Goal: Information Seeking & Learning: Learn about a topic

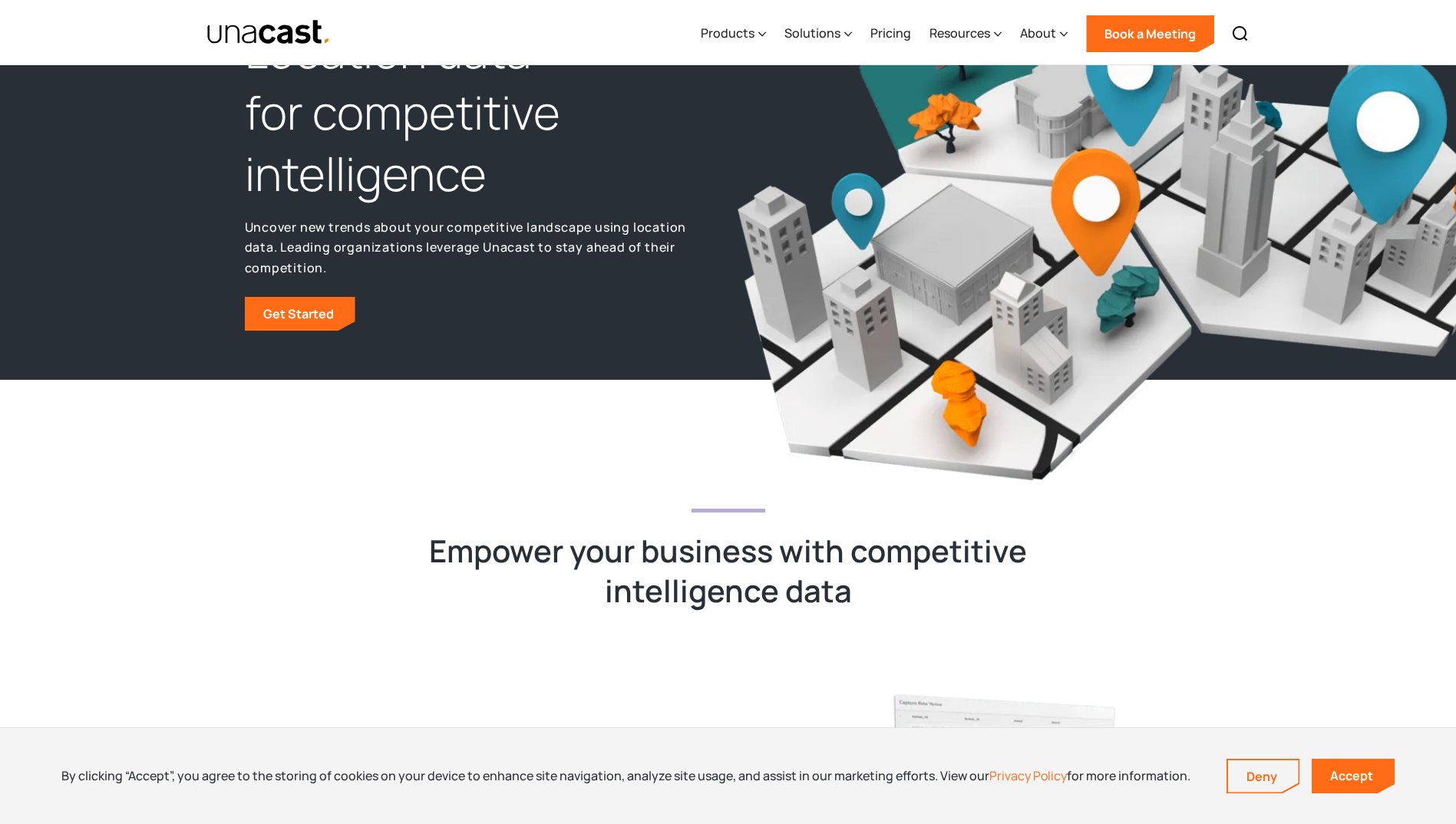
scroll to position [230, 0]
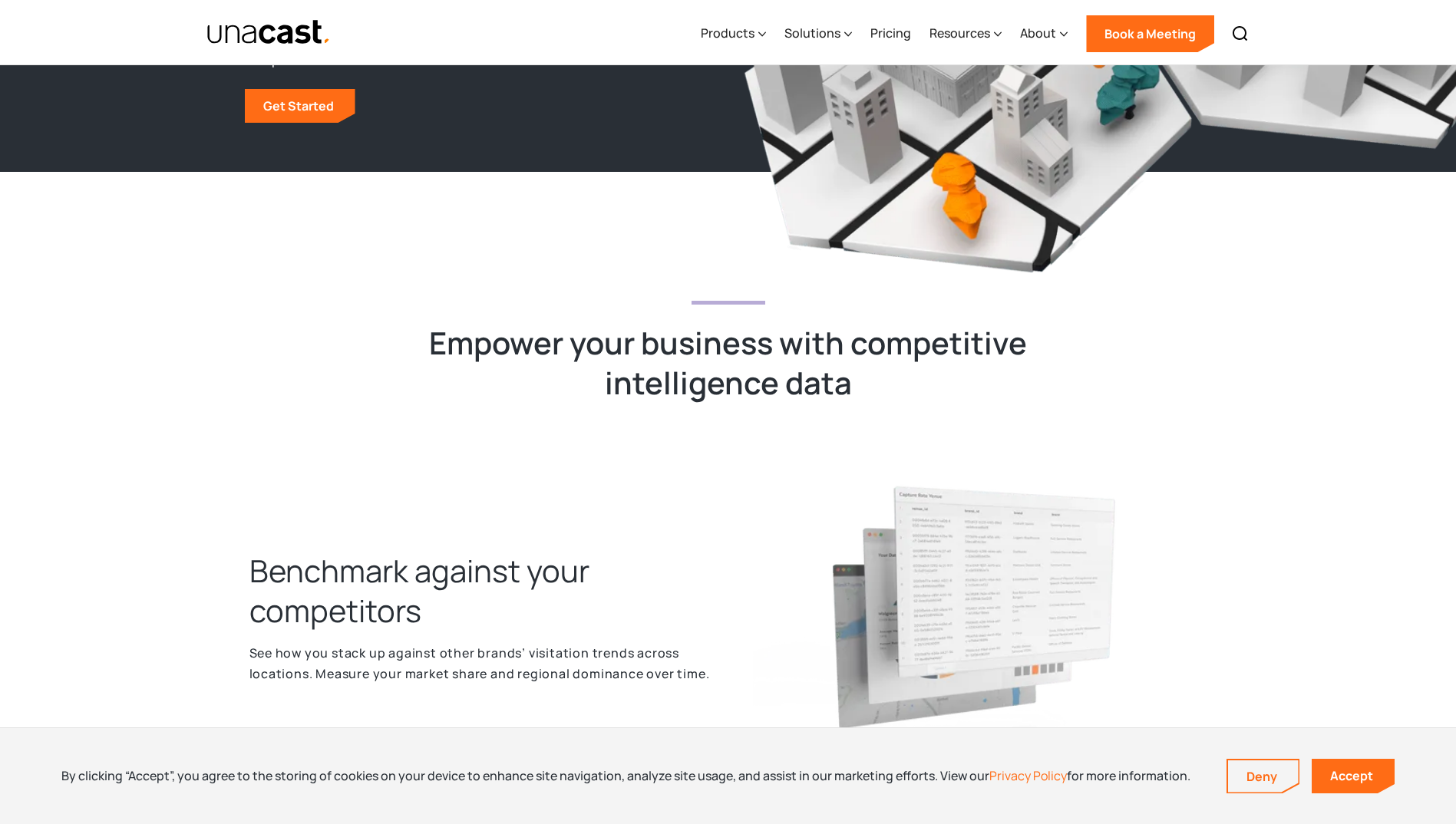
drag, startPoint x: 409, startPoint y: 321, endPoint x: 438, endPoint y: 335, distance: 32.2
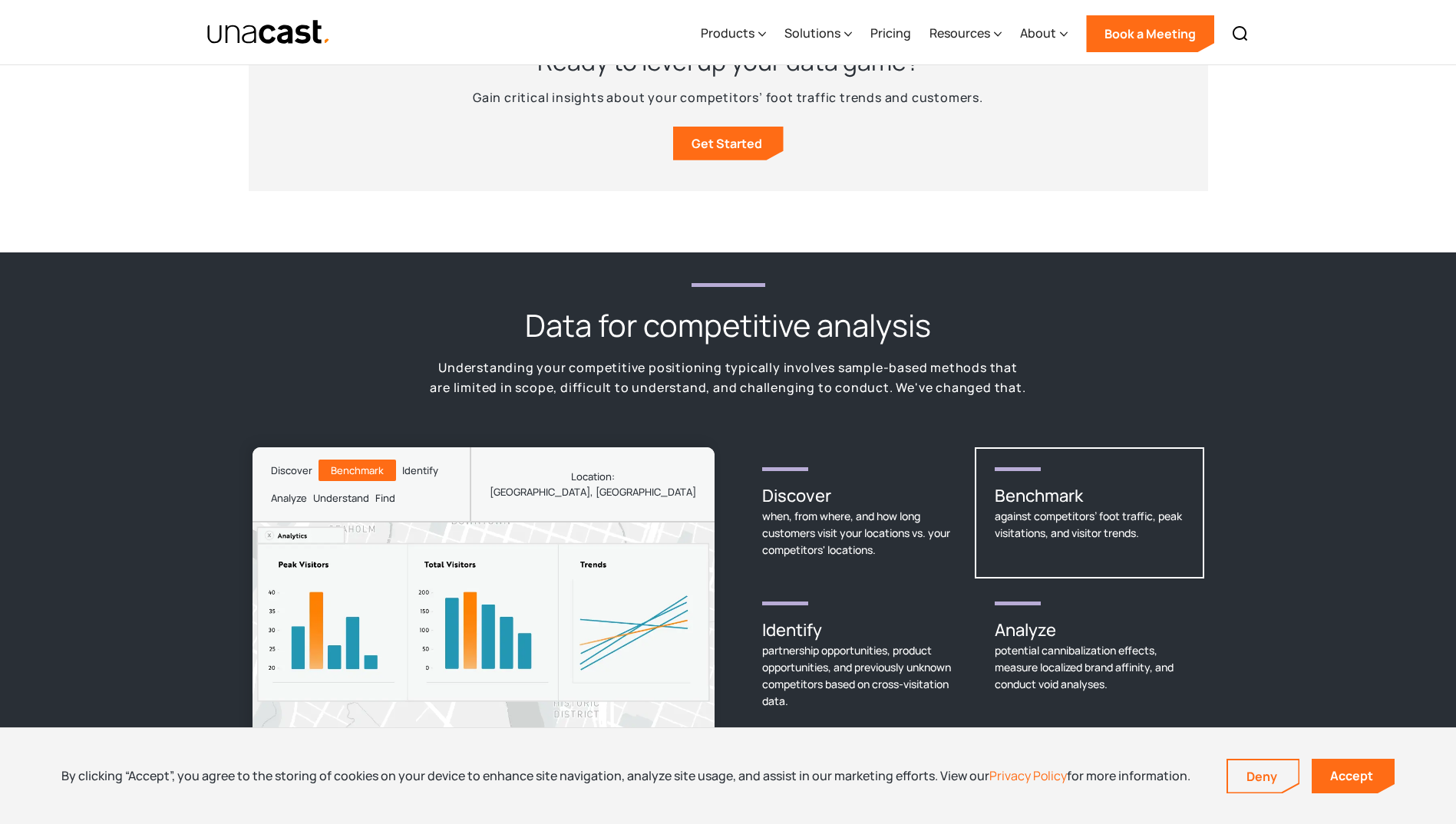
scroll to position [1611, 0]
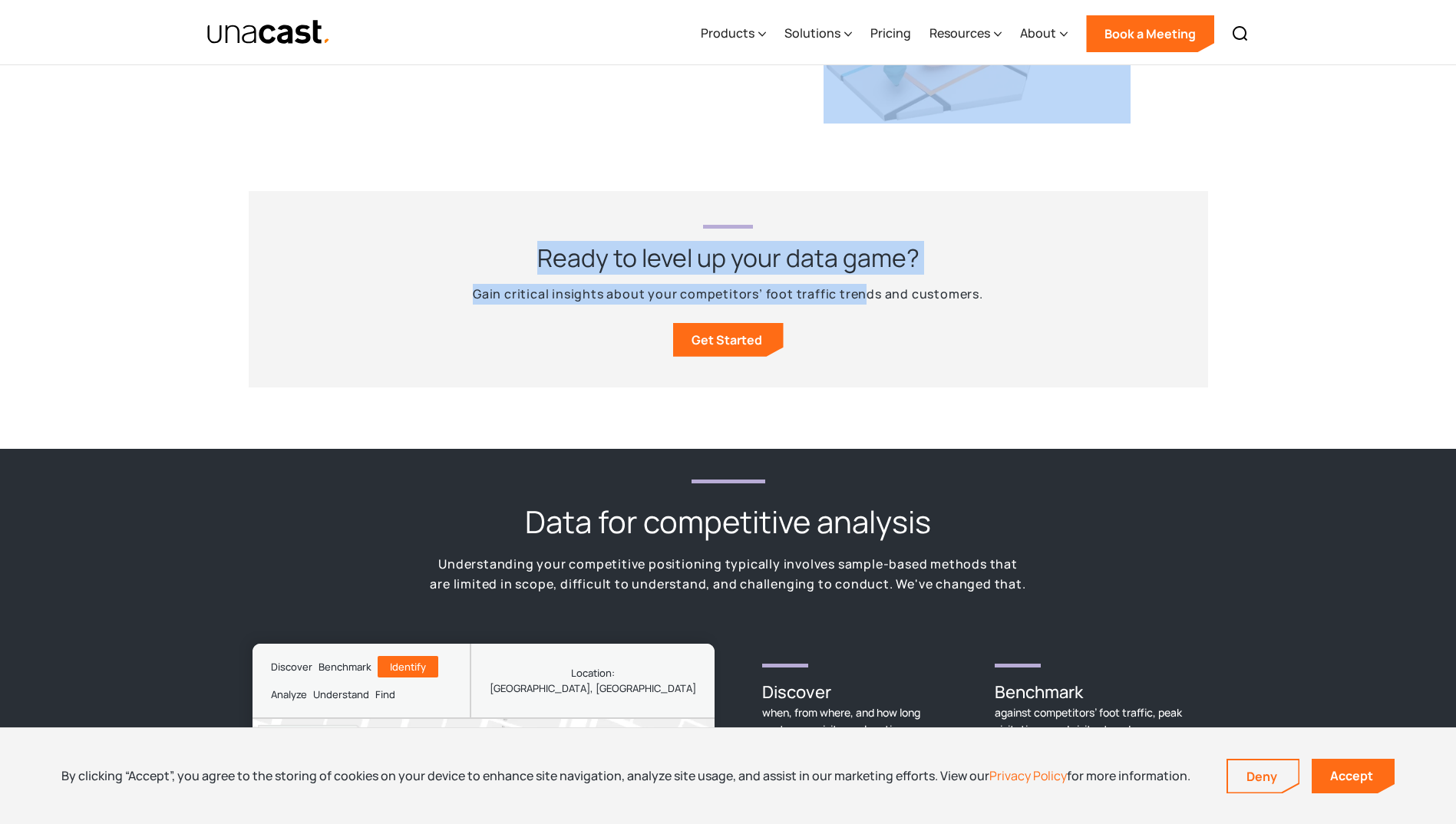
click at [865, 326] on div "Ready to level up your data game? Gain critical insights about your competitors…" at bounding box center [728, 289] width 960 height 197
drag, startPoint x: 865, startPoint y: 326, endPoint x: 956, endPoint y: 334, distance: 91.4
click at [956, 334] on div "Ready to level up your data game? Gain critical insights about your competitors…" at bounding box center [728, 289] width 960 height 197
drag, startPoint x: 956, startPoint y: 334, endPoint x: 998, endPoint y: 277, distance: 70.8
click at [998, 277] on div "Ready to level up your data game? Gain critical insights about your competitors…" at bounding box center [728, 289] width 960 height 197
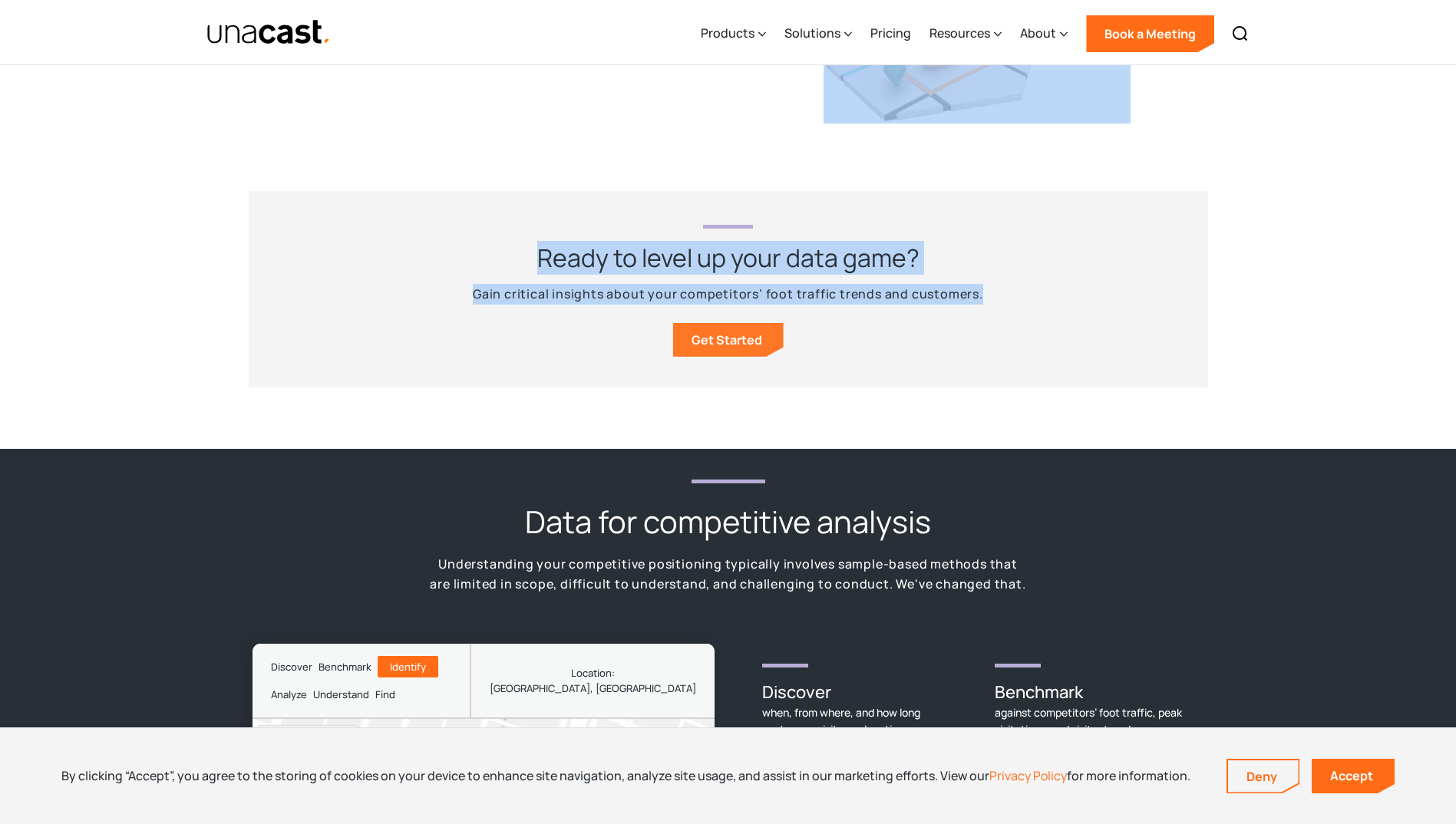
copy div "Empower your business with competitive intelligence data Benchmark against your…"
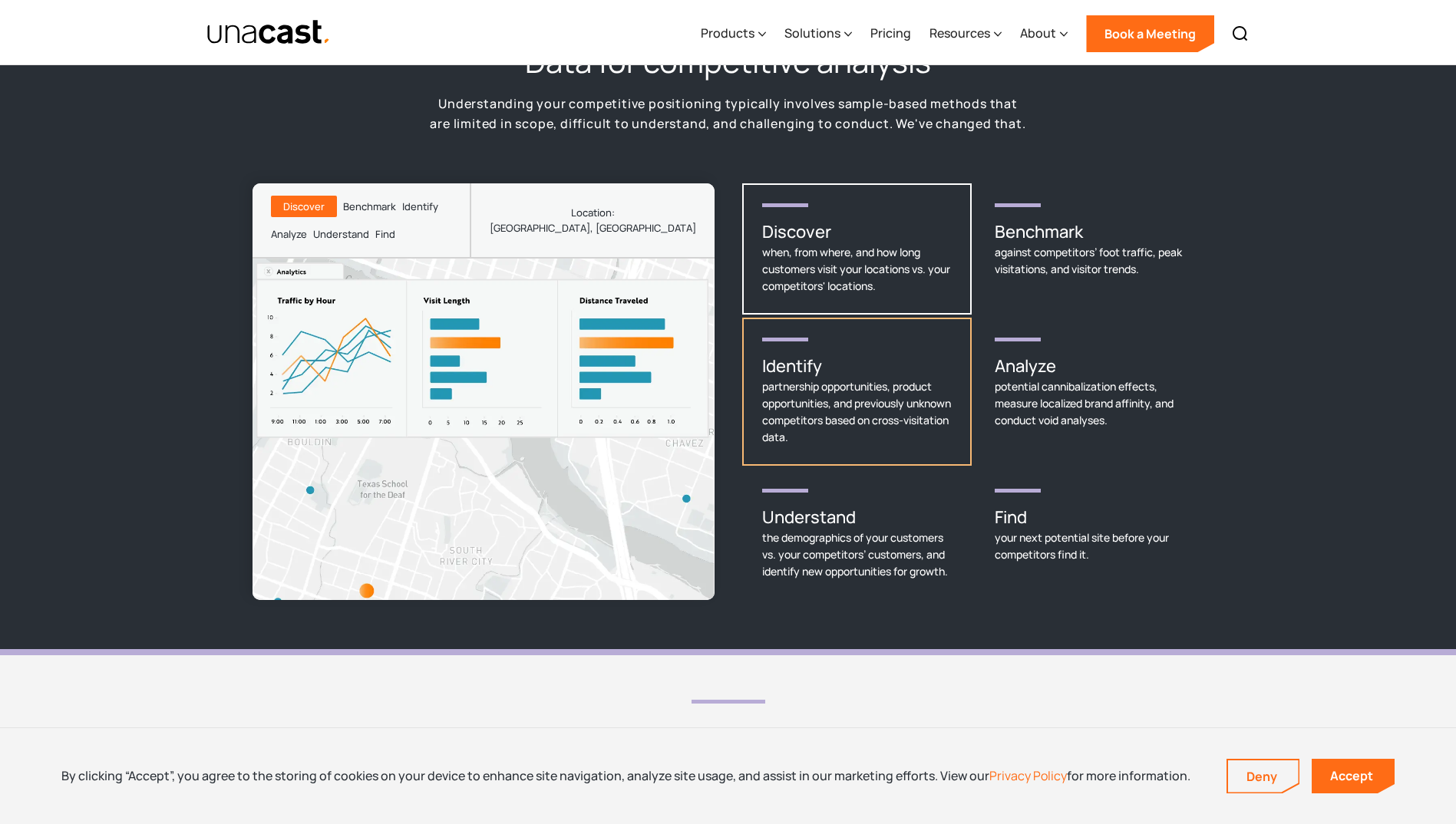
scroll to position [1994, 0]
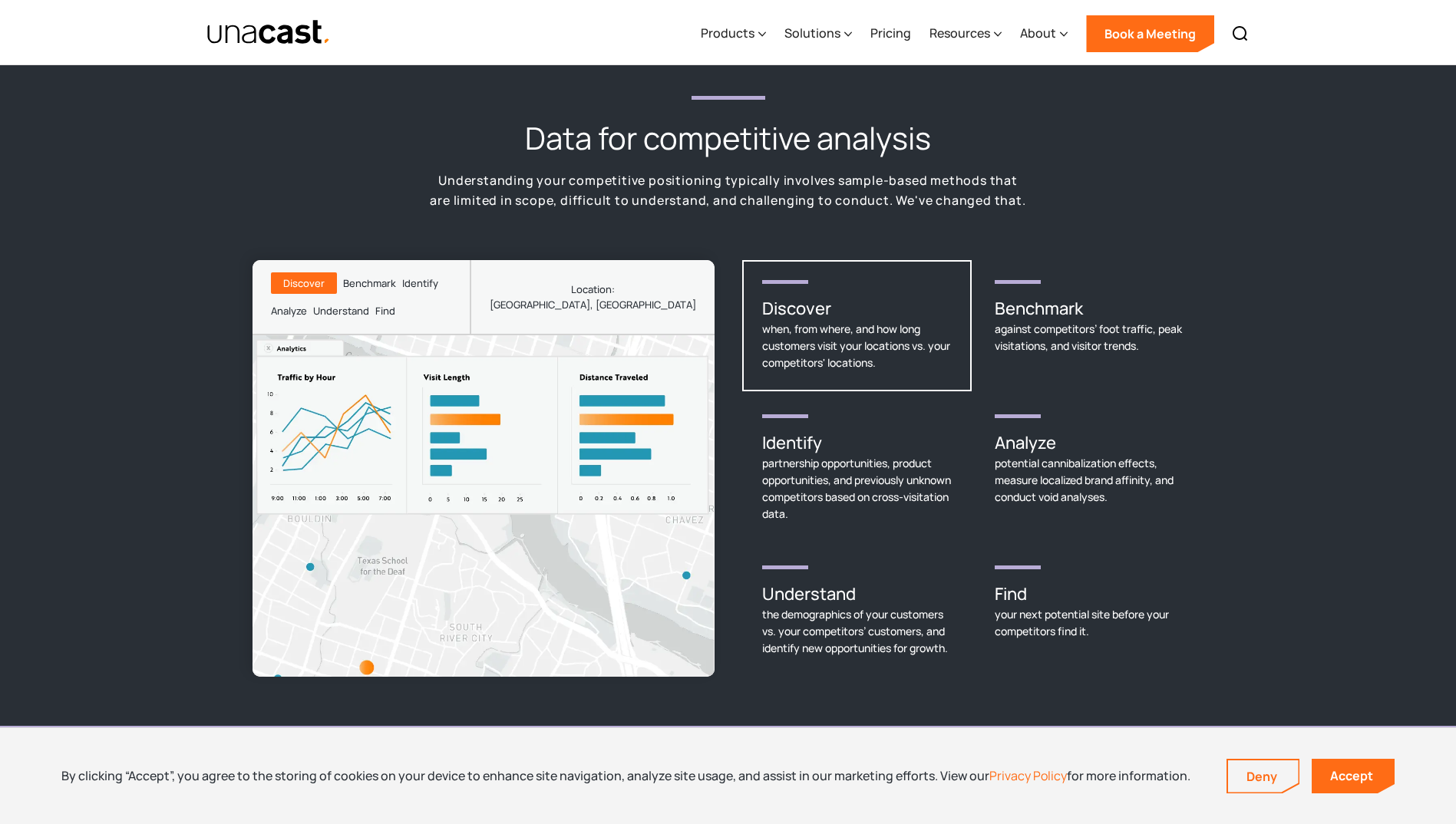
click at [888, 321] on div "when, from where, and how long customers visit your locations vs. your competit…" at bounding box center [857, 346] width 189 height 51
click at [1088, 322] on div "against competitors’ foot traffic, peak visitations, and visitor trends." at bounding box center [1089, 338] width 189 height 34
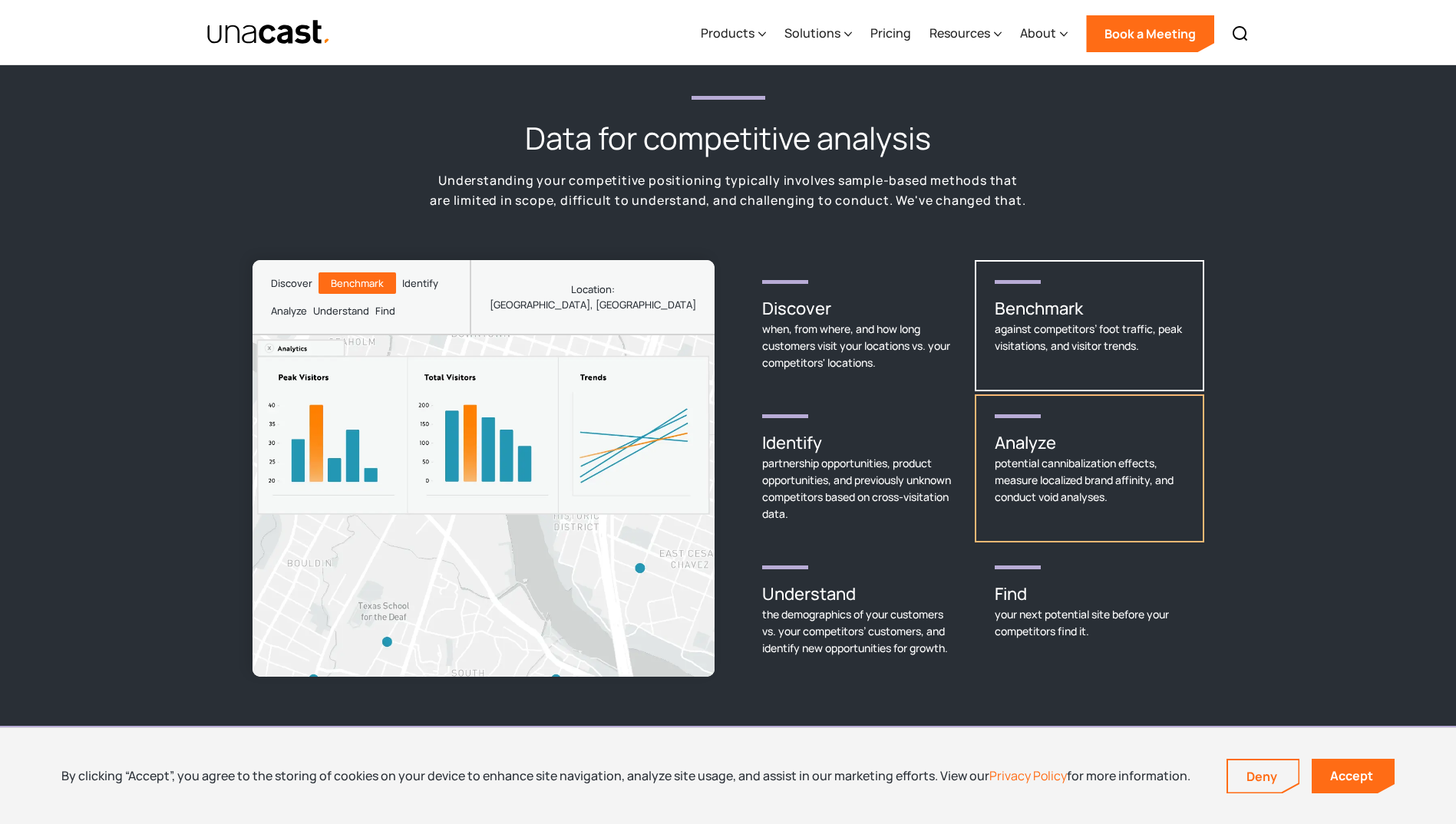
click at [1028, 455] on div "potential cannibalization effects, measure localized brand affinity, and conduc…" at bounding box center [1089, 480] width 189 height 51
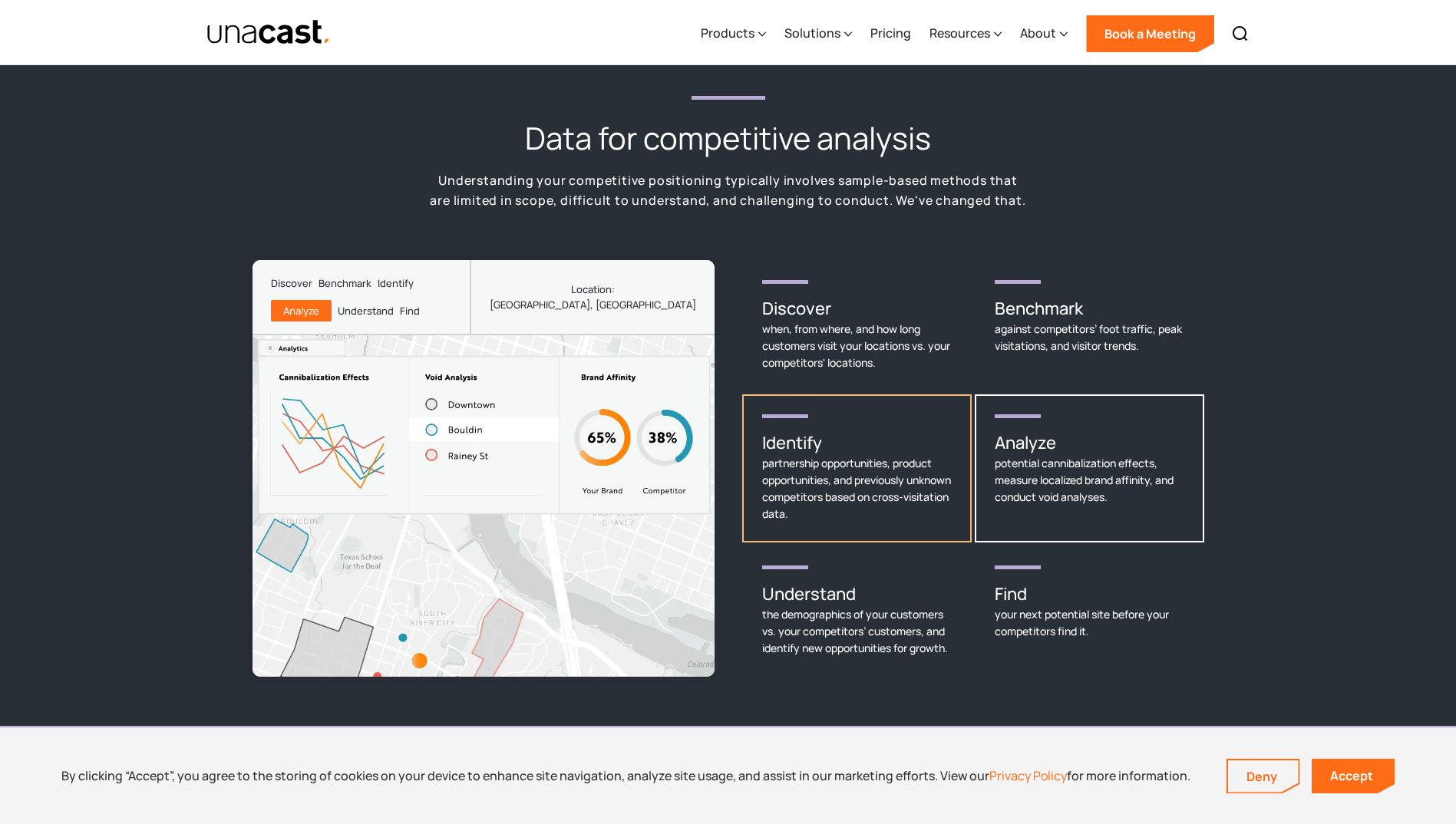
click at [869, 457] on div "partnership opportunities, product opportunities, and previously unknown compet…" at bounding box center [857, 488] width 189 height 67
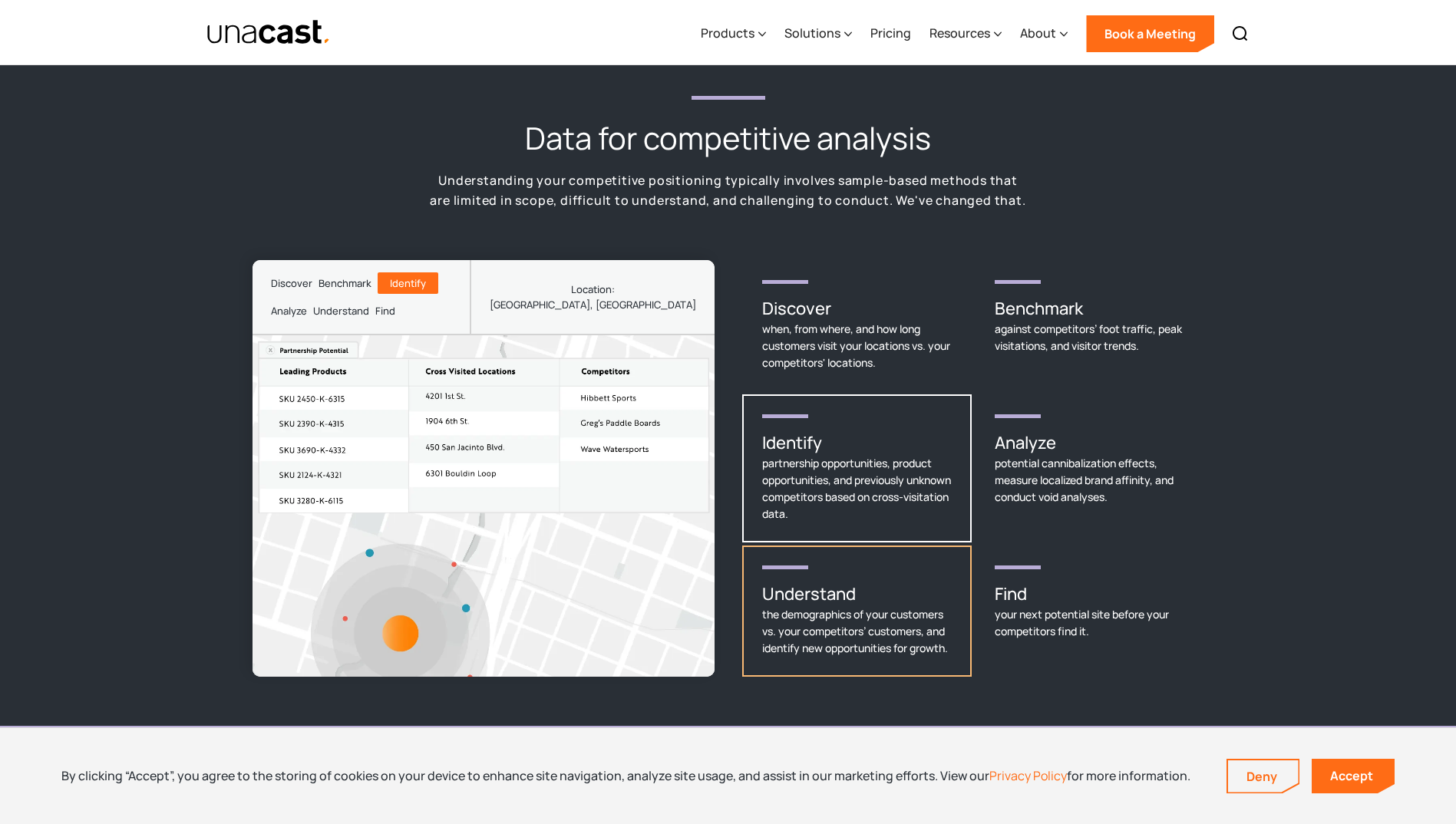
click at [832, 551] on link "Understand the demographics of your customers vs. your competitors’ customers, …" at bounding box center [856, 611] width 229 height 131
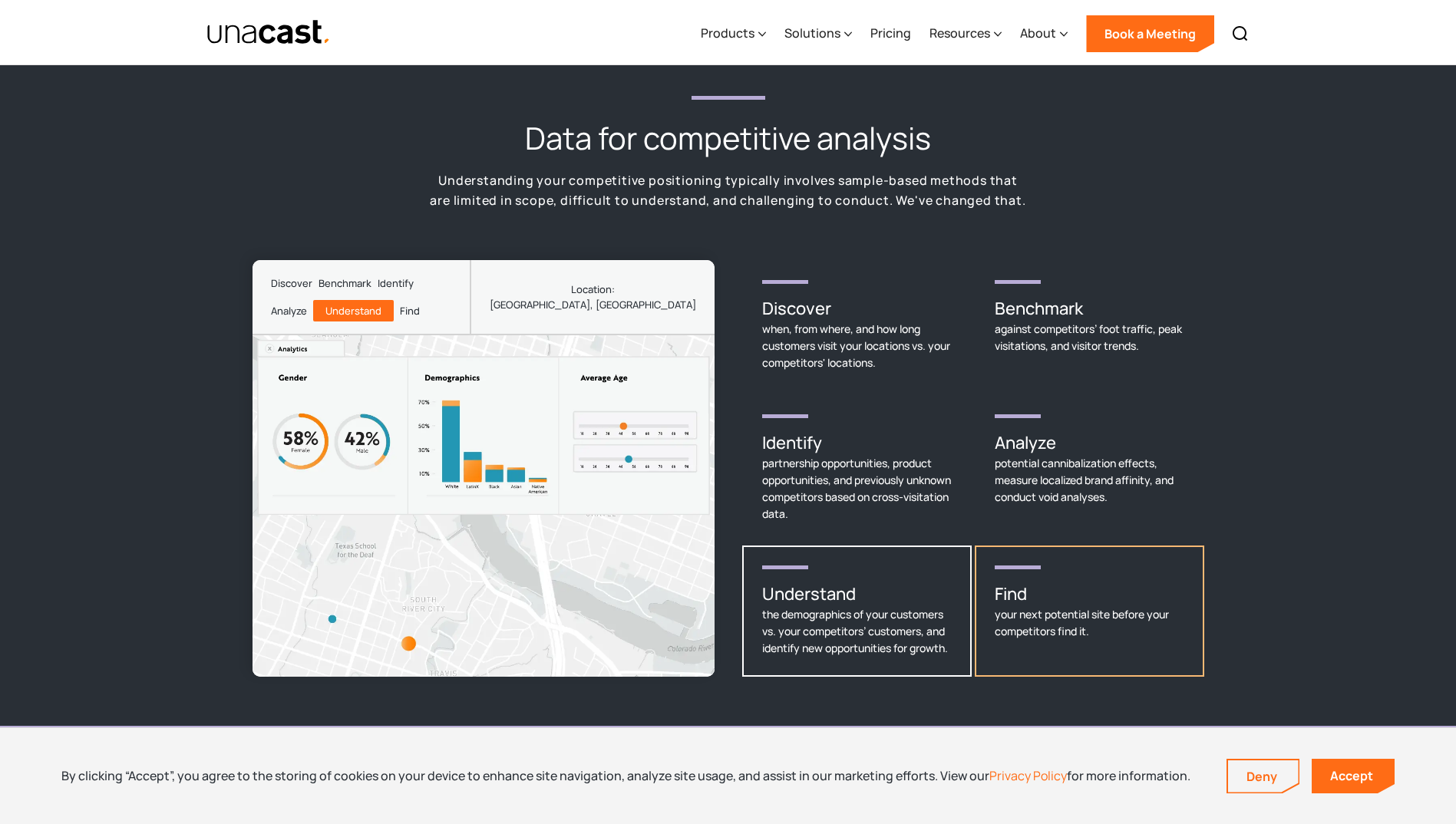
click at [1061, 554] on link "Find your next potential site before your competitors find it." at bounding box center [1089, 611] width 229 height 131
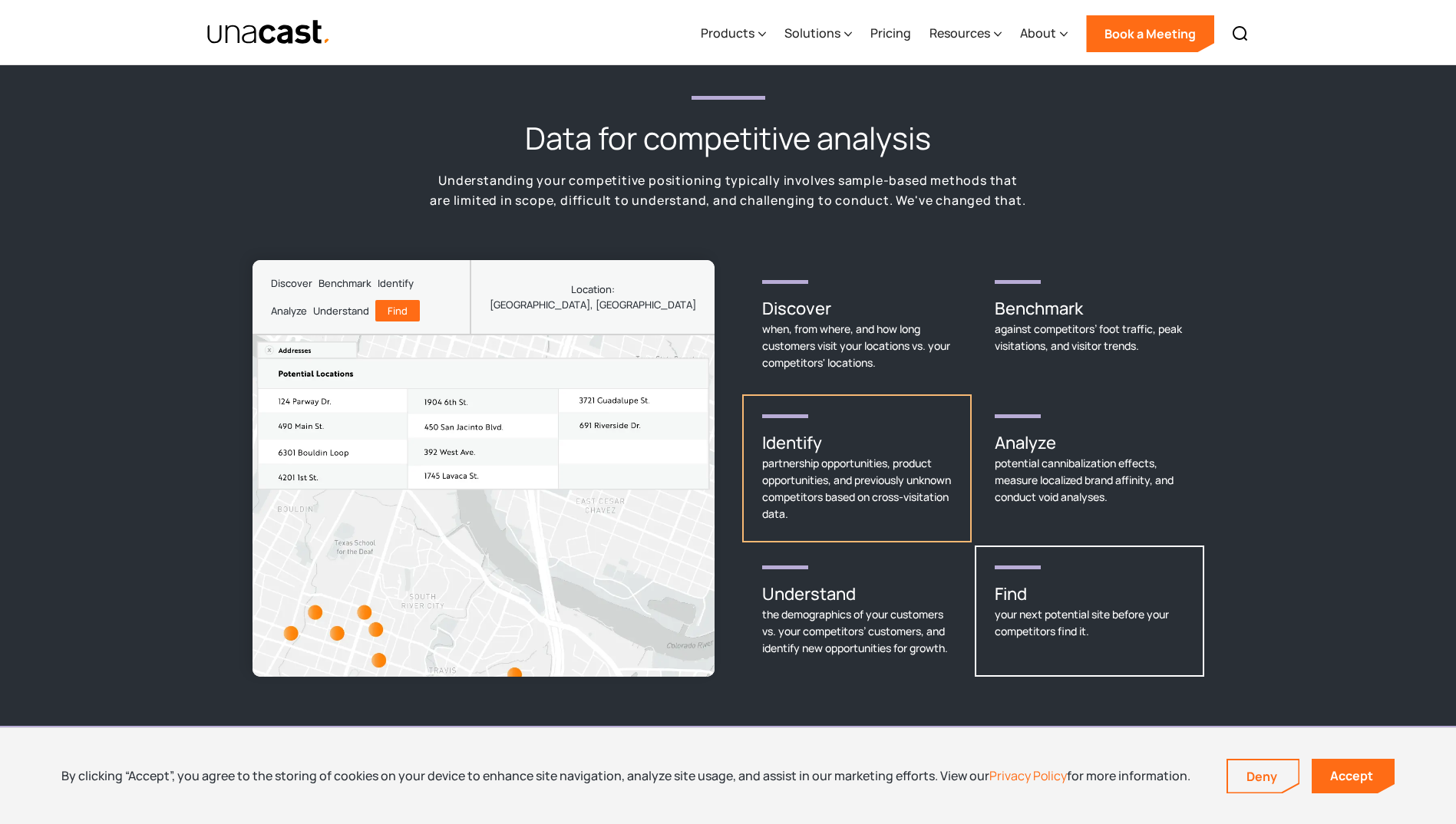
click at [874, 479] on div "partnership opportunities, product opportunities, and previously unknown compet…" at bounding box center [857, 488] width 189 height 67
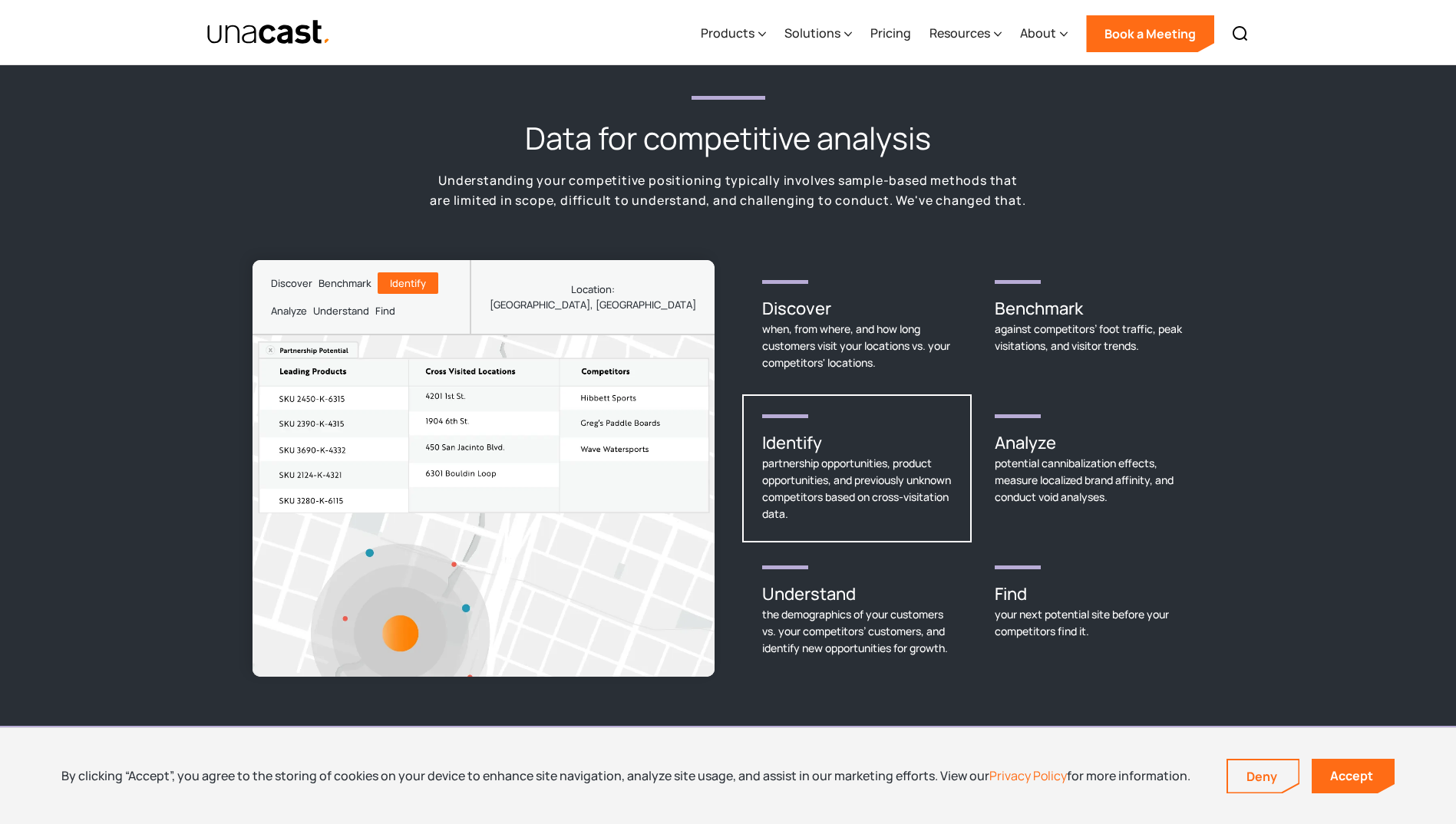
click at [849, 372] on div "Discover when, from where, and how long customers visit your locations vs. your…" at bounding box center [973, 468] width 462 height 417
click at [1024, 321] on div "against competitors’ foot traffic, peak visitations, and visitor trends." at bounding box center [1089, 338] width 189 height 34
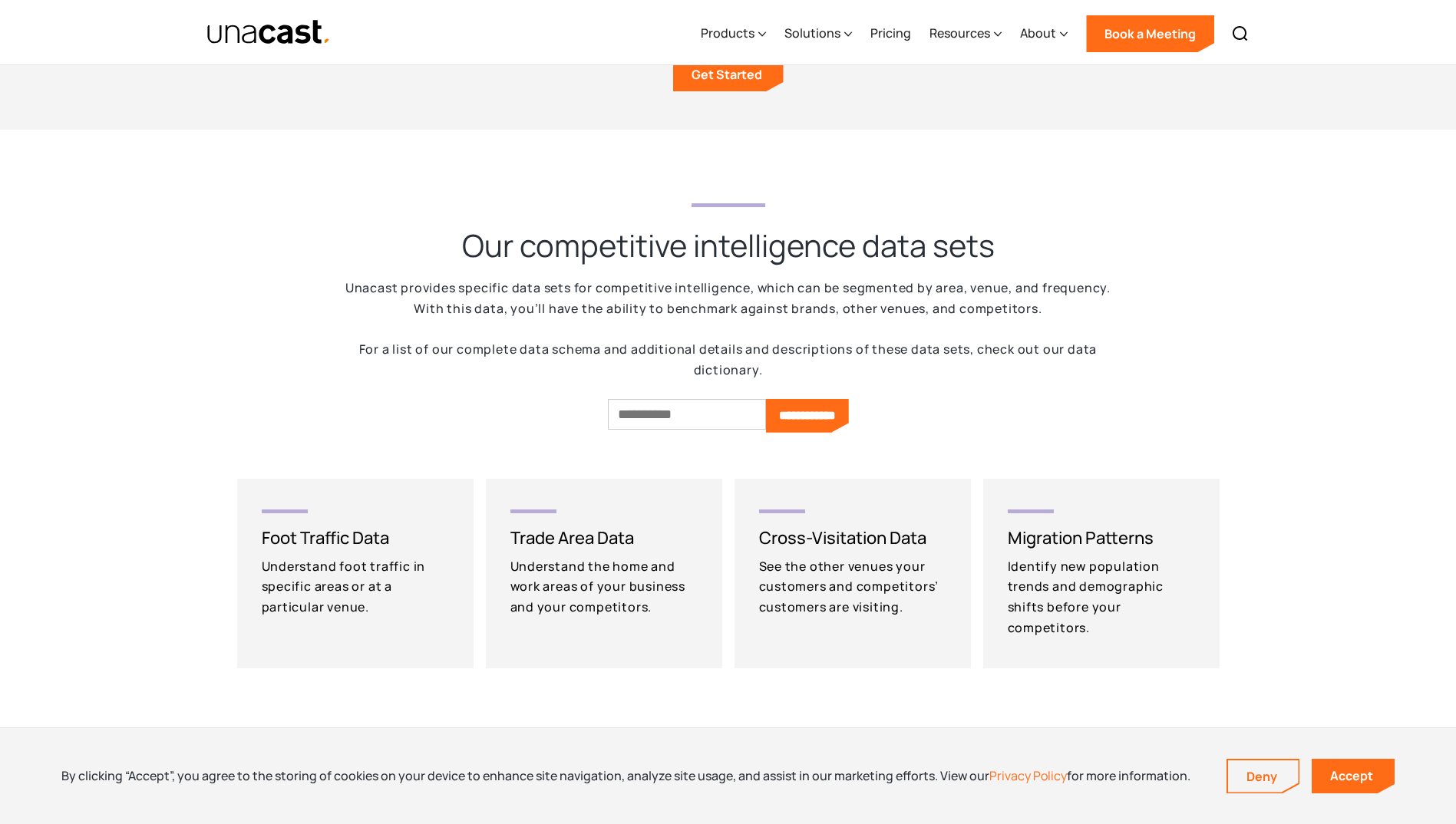
scroll to position [2915, 0]
